Goal: Transaction & Acquisition: Obtain resource

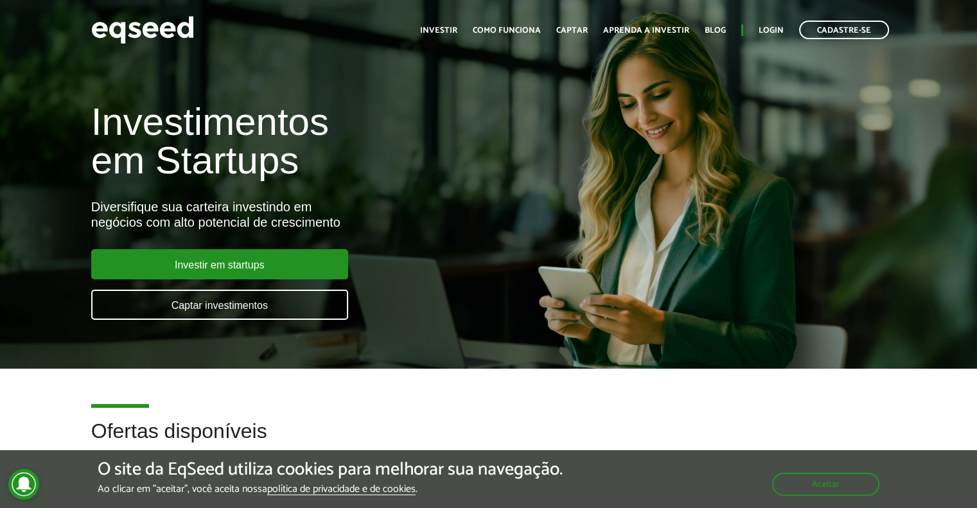
click at [272, 280] on div "Investir em startups Captar investimentos" at bounding box center [219, 289] width 257 height 81
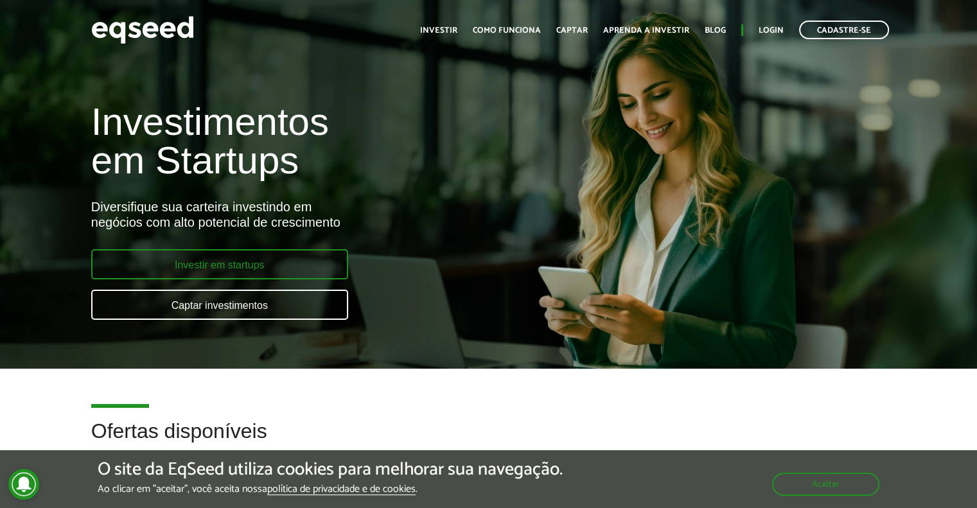
click at [267, 269] on link "Investir em startups" at bounding box center [219, 264] width 257 height 30
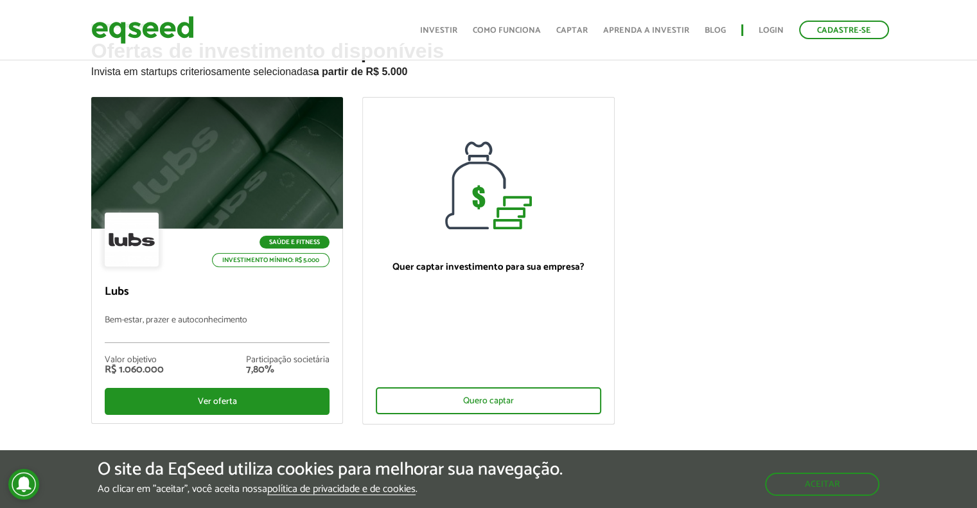
scroll to position [64, 0]
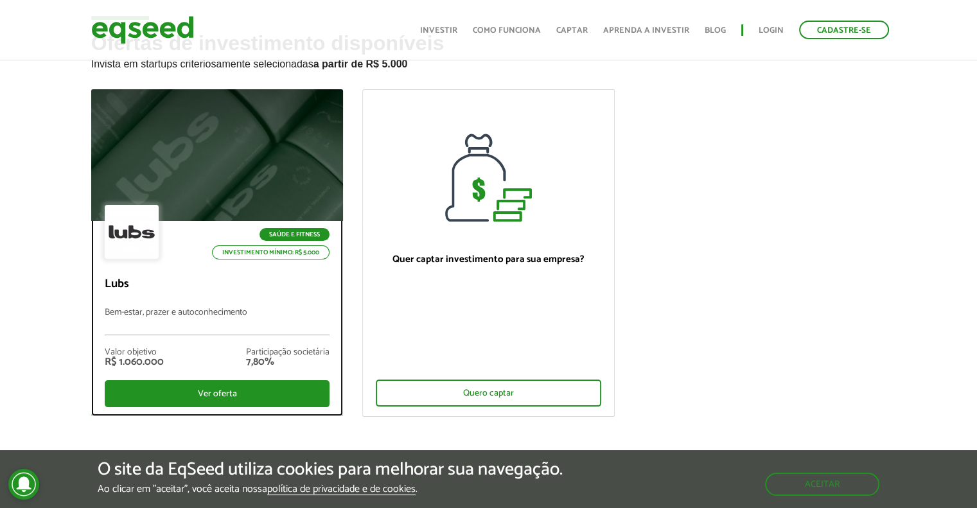
click at [231, 184] on div at bounding box center [217, 155] width 302 height 158
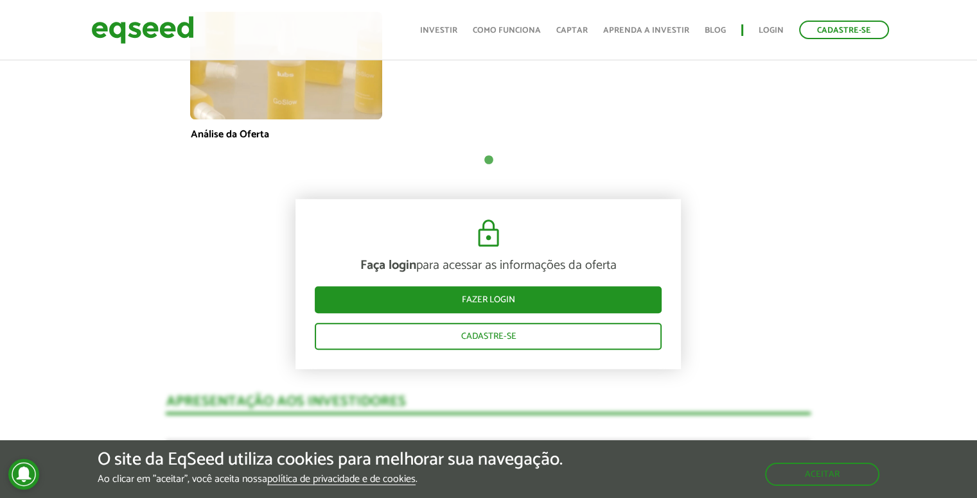
scroll to position [1028, 0]
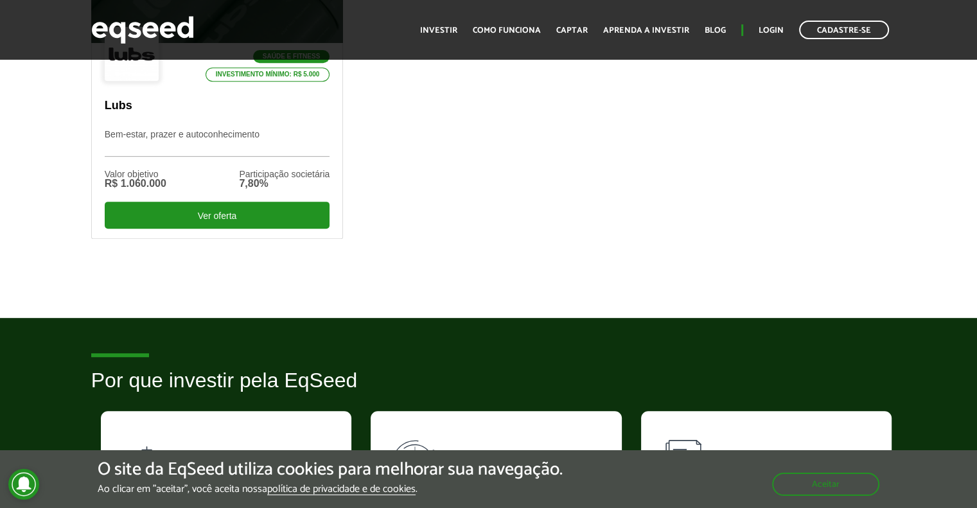
scroll to position [385, 0]
